Goal: Task Accomplishment & Management: Use online tool/utility

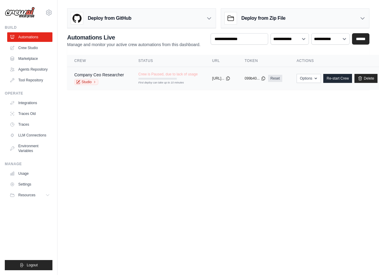
click at [129, 81] on td "Company Ceo Researcher Studio" at bounding box center [99, 78] width 64 height 23
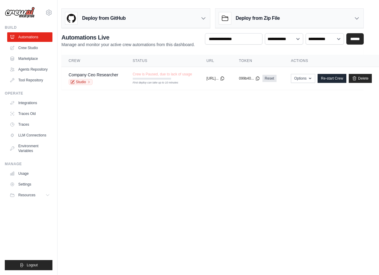
scroll to position [0, 37]
click at [307, 81] on icon "button" at bounding box center [309, 78] width 5 height 5
